Goal: Find specific fact: Find contact information

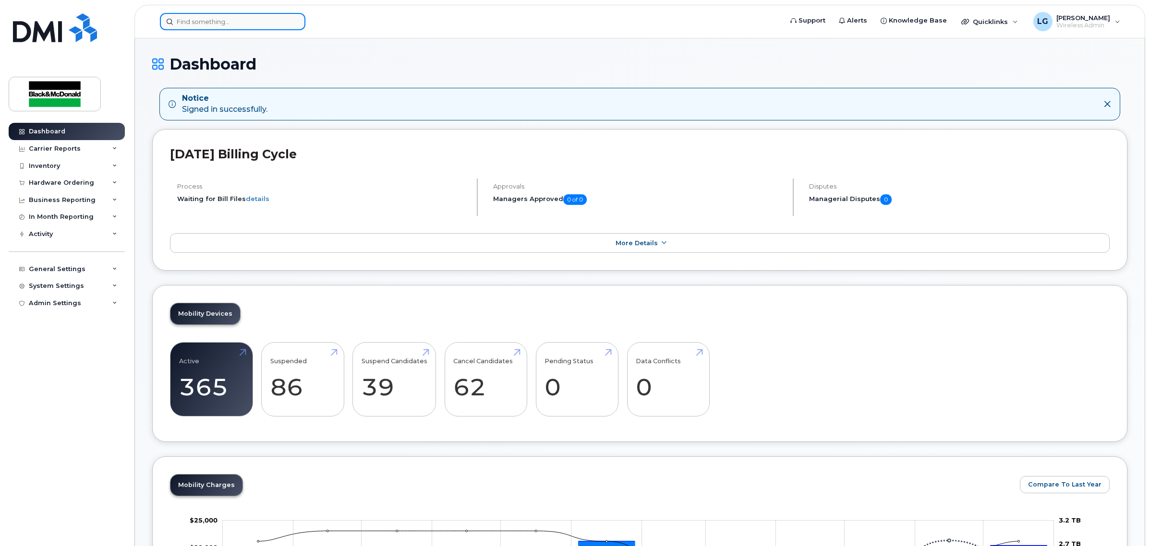
click at [272, 22] on input at bounding box center [232, 21] width 145 height 17
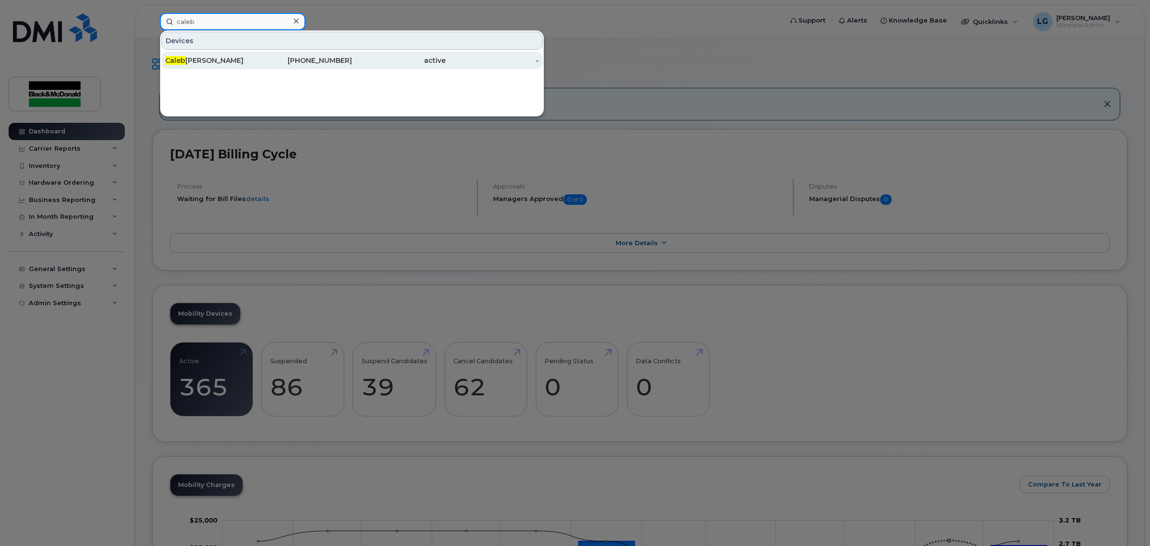
type input "caleb"
click at [316, 57] on div "[PHONE_NUMBER]" at bounding box center [306, 61] width 94 height 10
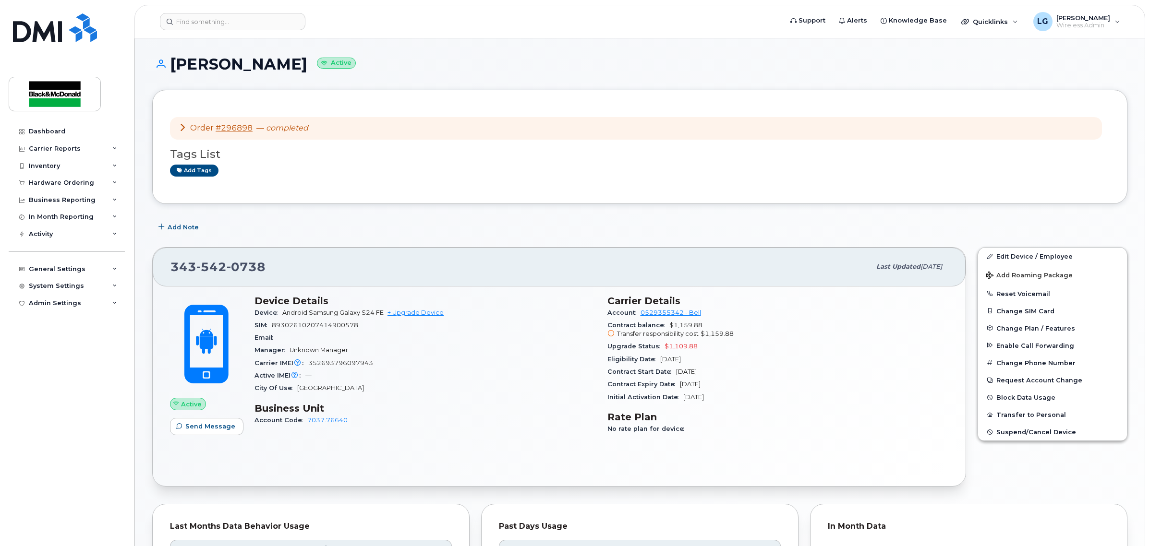
drag, startPoint x: 308, startPoint y: 71, endPoint x: 173, endPoint y: 70, distance: 135.4
click at [173, 70] on h1 "Caleb Schmidtke Active" at bounding box center [639, 64] width 975 height 17
copy h1 "Caleb Schmidtke"
click at [363, 225] on div "Add Note" at bounding box center [639, 226] width 975 height 17
